Goal: Information Seeking & Learning: Learn about a topic

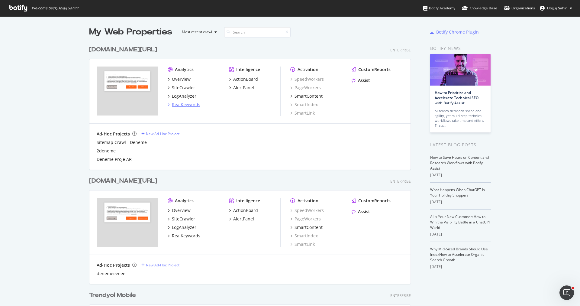
click at [188, 102] on div "RealKeywords" at bounding box center [186, 105] width 28 height 6
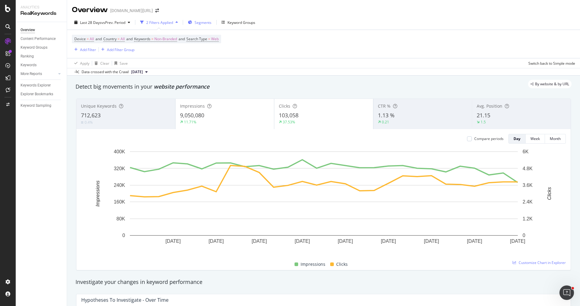
click at [200, 24] on span "Segments" at bounding box center [203, 22] width 17 height 5
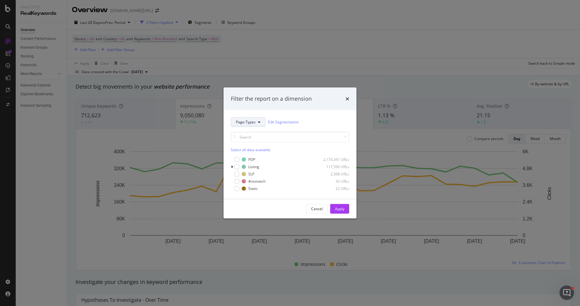
click at [254, 125] on button "Page-Types" at bounding box center [248, 122] width 35 height 10
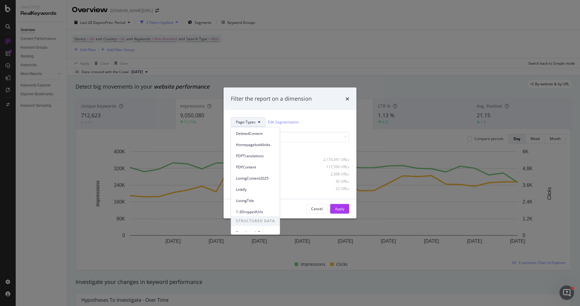
scroll to position [22, 0]
click at [262, 178] on span "ListingContent2025" at bounding box center [255, 177] width 39 height 5
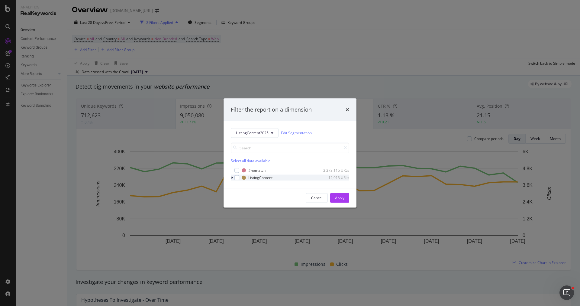
click at [233, 176] on div "modal" at bounding box center [233, 177] width 4 height 6
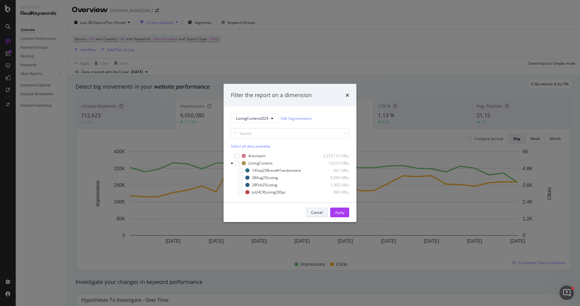
click at [313, 212] on div "Cancel" at bounding box center [316, 212] width 11 height 5
